Goal: Information Seeking & Learning: Find specific fact

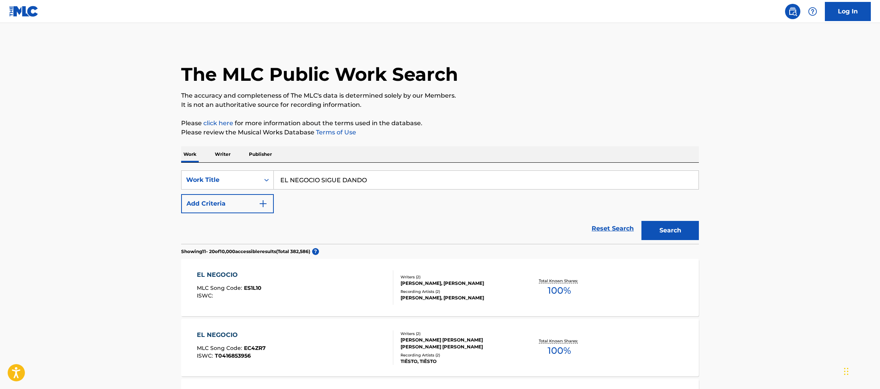
click at [413, 178] on input "EL NEGOCIO SIGUE DANDO" at bounding box center [486, 180] width 425 height 18
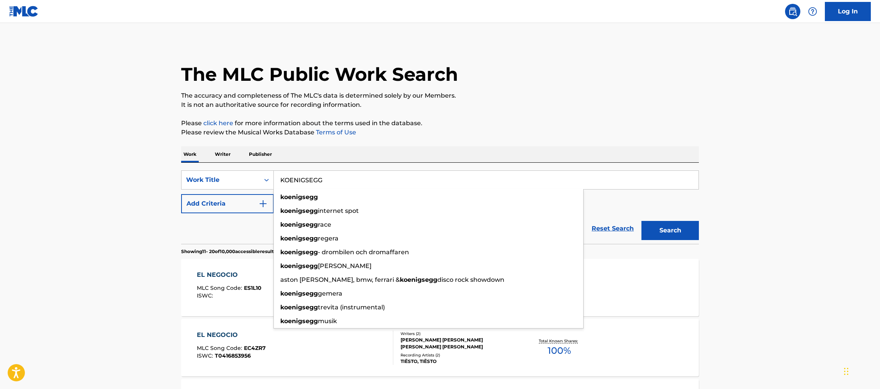
type input "KOENIGSEGG"
click at [642, 221] on button "Search" at bounding box center [670, 230] width 57 height 19
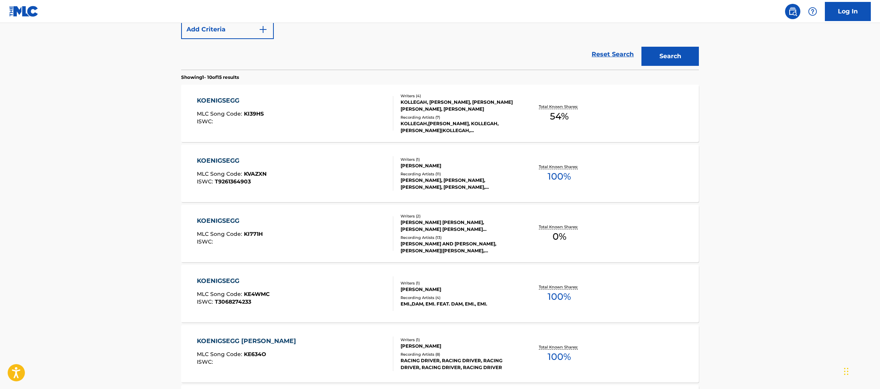
scroll to position [176, 0]
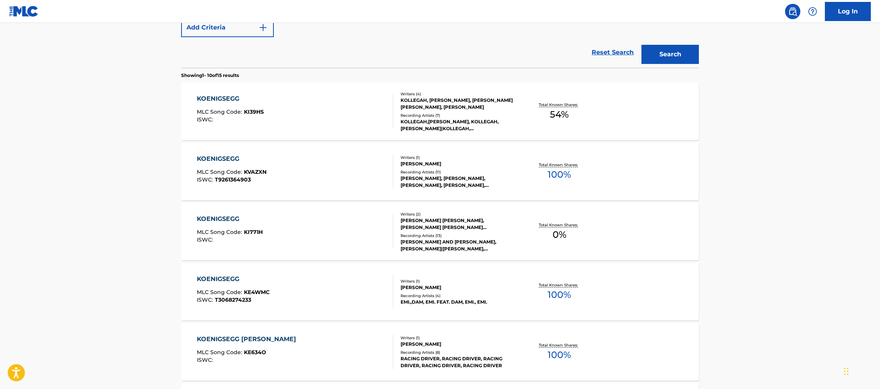
click at [655, 233] on div "KOENIGSEGG MLC Song Code : KI771H ISWC : Writers ( 2 ) [PERSON_NAME] [PERSON_NA…" at bounding box center [440, 231] width 518 height 57
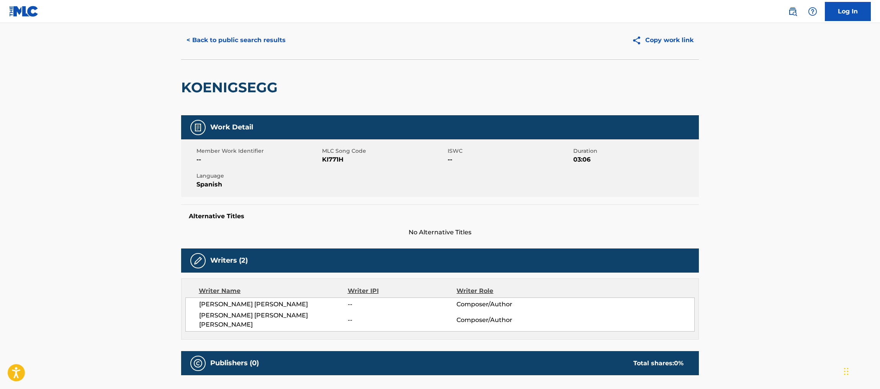
scroll to position [22, 0]
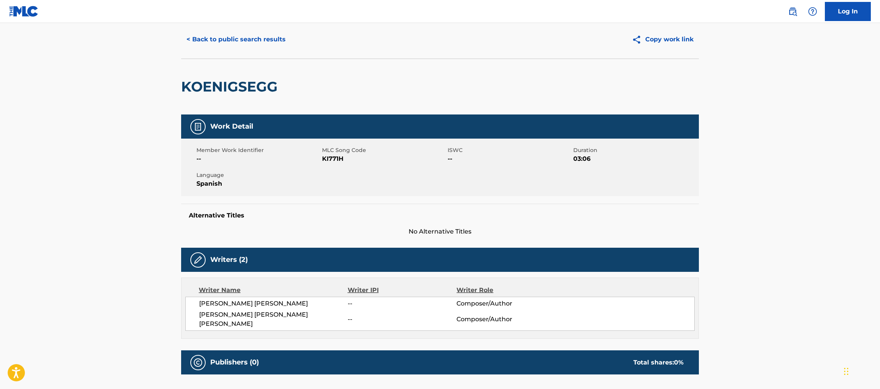
scroll to position [196, 0]
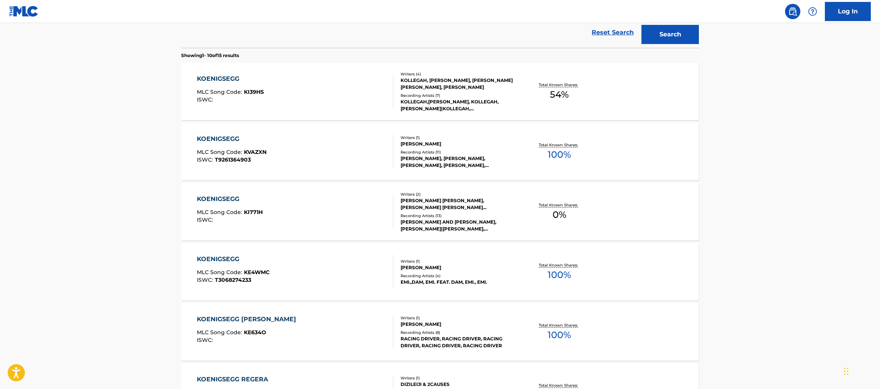
click at [445, 203] on div "[PERSON_NAME] [PERSON_NAME], [PERSON_NAME] [PERSON_NAME] [PERSON_NAME]" at bounding box center [459, 204] width 116 height 14
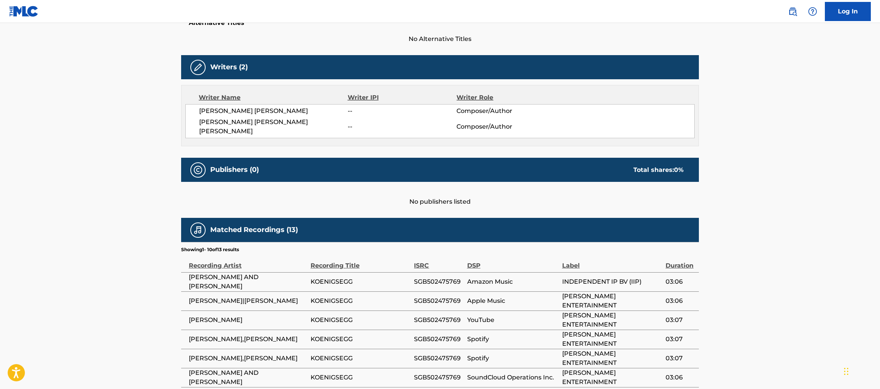
scroll to position [215, 0]
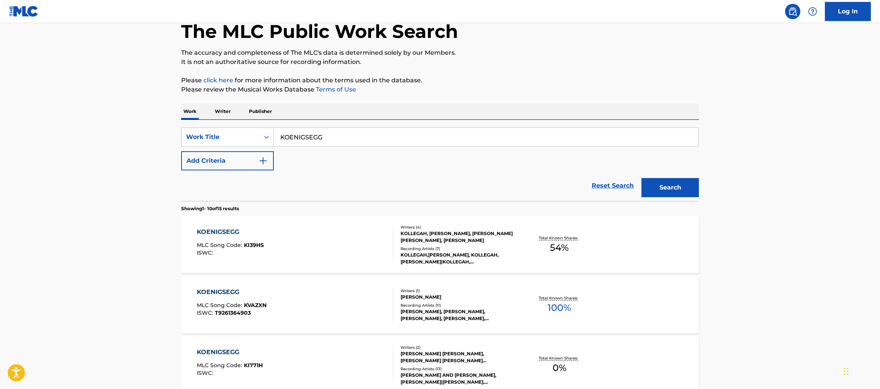
scroll to position [2, 0]
